Goal: Task Accomplishment & Management: Complete application form

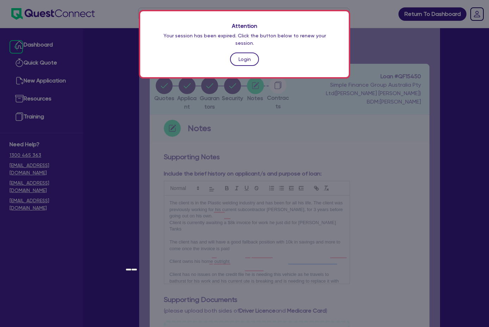
scroll to position [71, 0]
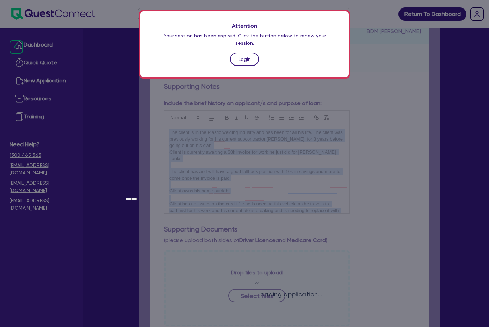
click at [243, 53] on link "Login" at bounding box center [244, 59] width 29 height 13
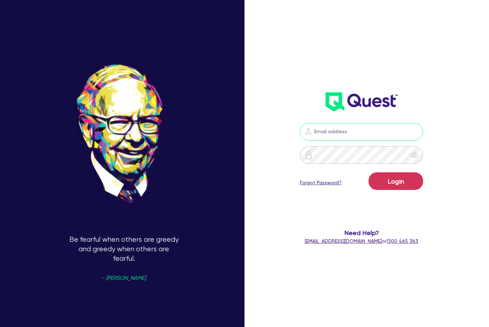
type input "adam@dealify.au"
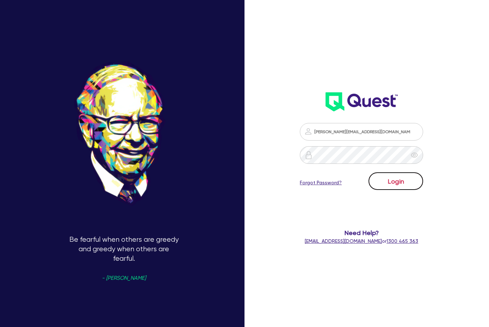
click at [394, 183] on button "Login" at bounding box center [396, 181] width 55 height 18
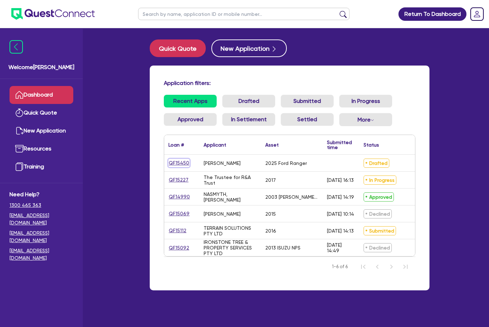
click at [169, 162] on link "QF15450" at bounding box center [179, 163] width 21 height 8
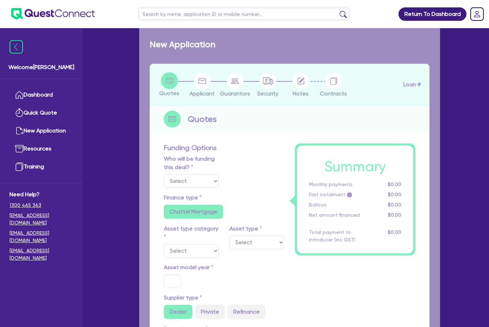
select select "Quest Finance - Own Book"
select select "CARS_AND_LIGHT_TRUCKS"
type input "2025"
radio input "true"
type input "58,000"
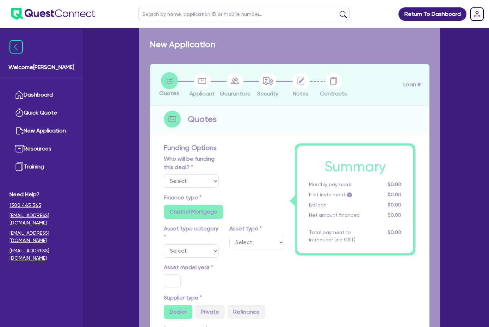
type input "30"
type input "17,400"
type input "8"
type input "4,640"
type input "17.95"
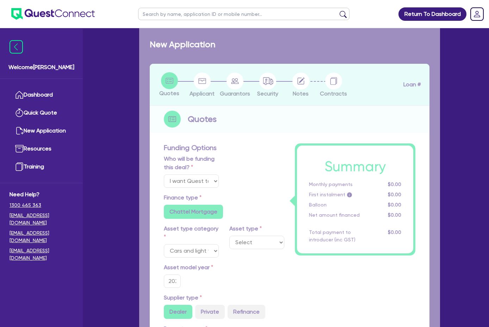
select select "PASSENGER_VEHICLES"
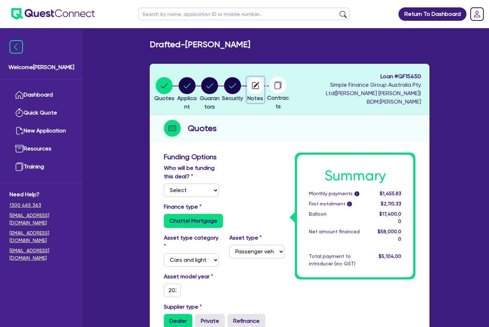
click at [264, 84] on circle "button" at bounding box center [255, 85] width 17 height 17
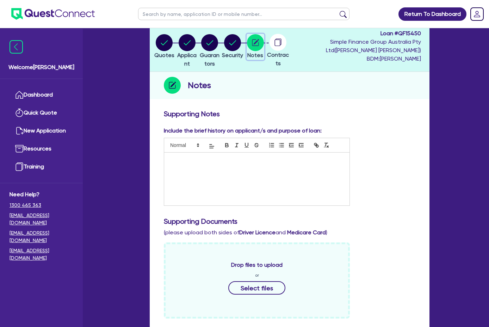
scroll to position [71, 0]
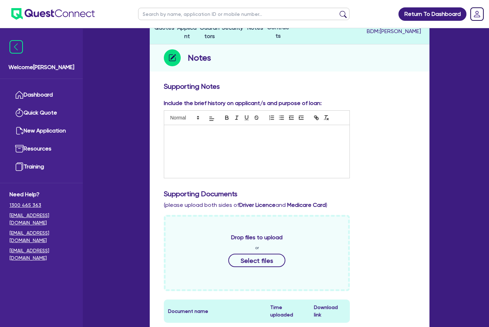
click at [190, 134] on div at bounding box center [256, 151] width 185 height 53
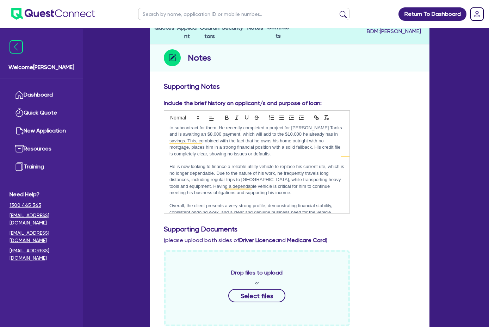
scroll to position [176, 0]
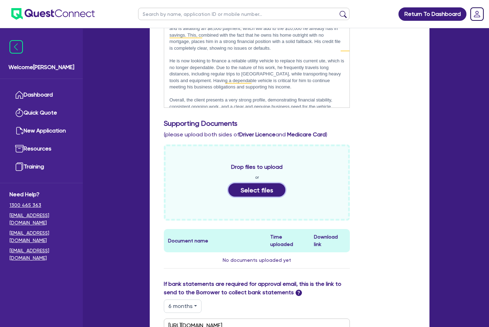
click at [235, 183] on button "Select files" at bounding box center [257, 189] width 57 height 13
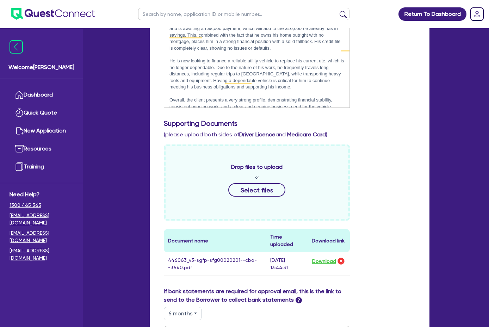
click at [229, 173] on div "Drop files to upload or Select files" at bounding box center [257, 183] width 186 height 76
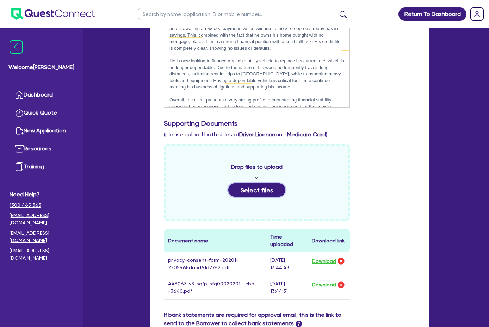
click at [229, 186] on button "Select files" at bounding box center [257, 189] width 57 height 13
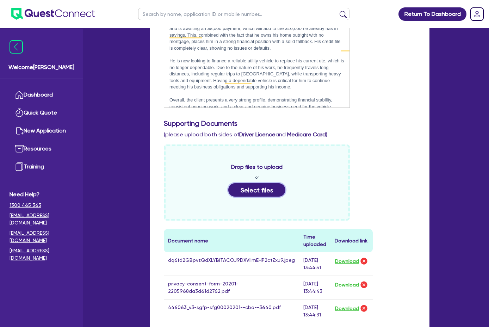
click at [229, 183] on button "Select files" at bounding box center [257, 189] width 57 height 13
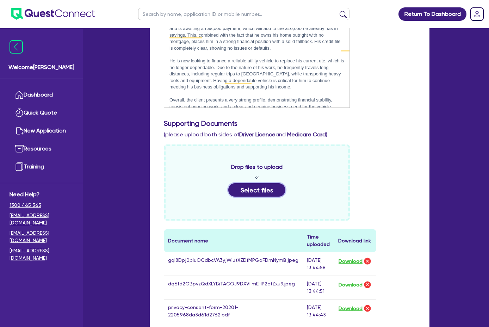
click at [256, 183] on button "Select files" at bounding box center [257, 189] width 57 height 13
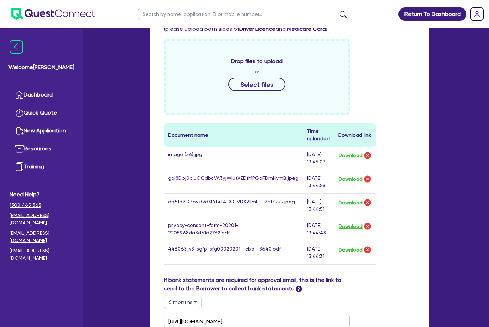
scroll to position [353, 0]
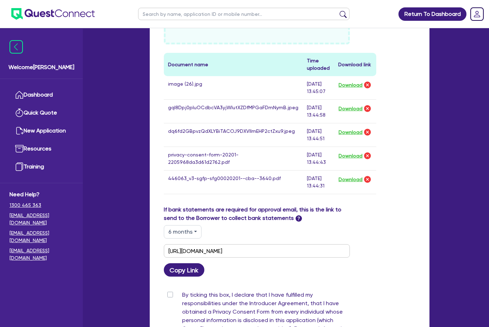
click at [182, 291] on label "By ticking this box, I declare that I have fulfilled my responsibilities under …" at bounding box center [266, 322] width 168 height 62
click at [164, 291] on input "By ticking this box, I declare that I have fulfilled my responsibilities under …" at bounding box center [167, 294] width 6 height 7
checkbox input "true"
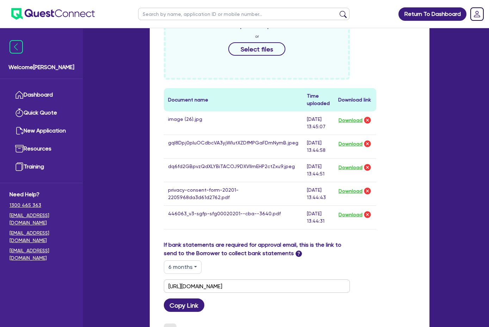
scroll to position [367, 0]
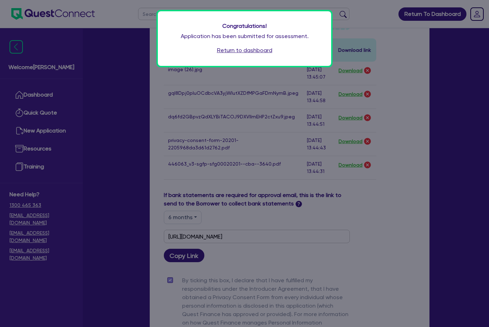
click at [244, 46] on div "Congratulations! Application has been submitted for assessment. Return to dashb…" at bounding box center [244, 38] width 173 height 55
click at [254, 50] on link "Return to dashboard" at bounding box center [244, 50] width 55 height 8
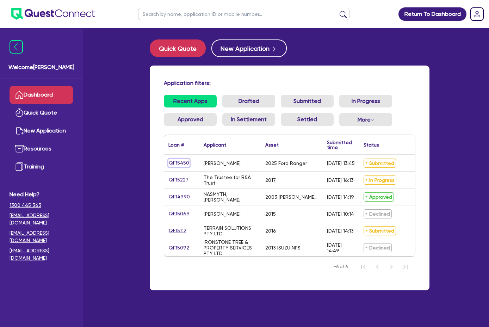
click at [169, 164] on link "QF15450" at bounding box center [179, 163] width 21 height 8
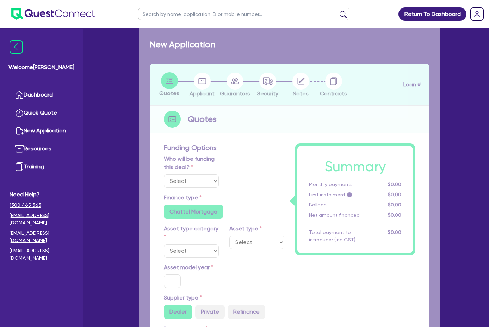
select select "Quest Finance - Own Book"
select select "CARS_AND_LIGHT_TRUCKS"
type input "2025"
radio input "true"
type input "58,000"
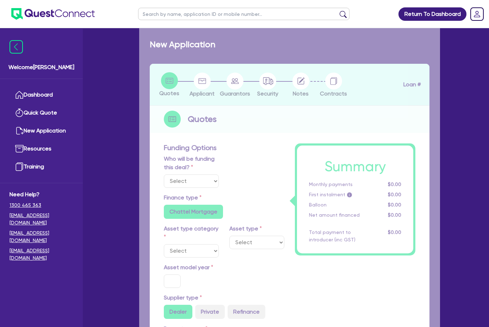
type input "30"
type input "17,400"
type input "8"
type input "4,640"
type input "17.95"
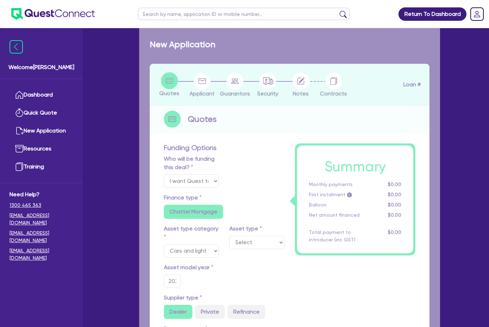
select select "PASSENGER_VEHICLES"
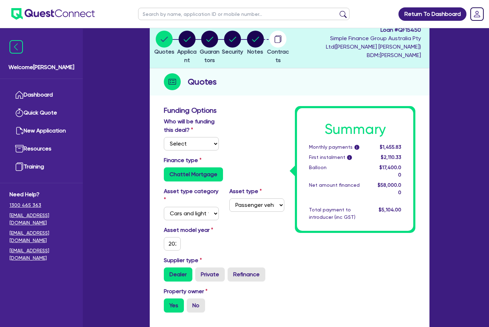
scroll to position [106, 0]
